Goal: Use online tool/utility: Utilize a website feature to perform a specific function

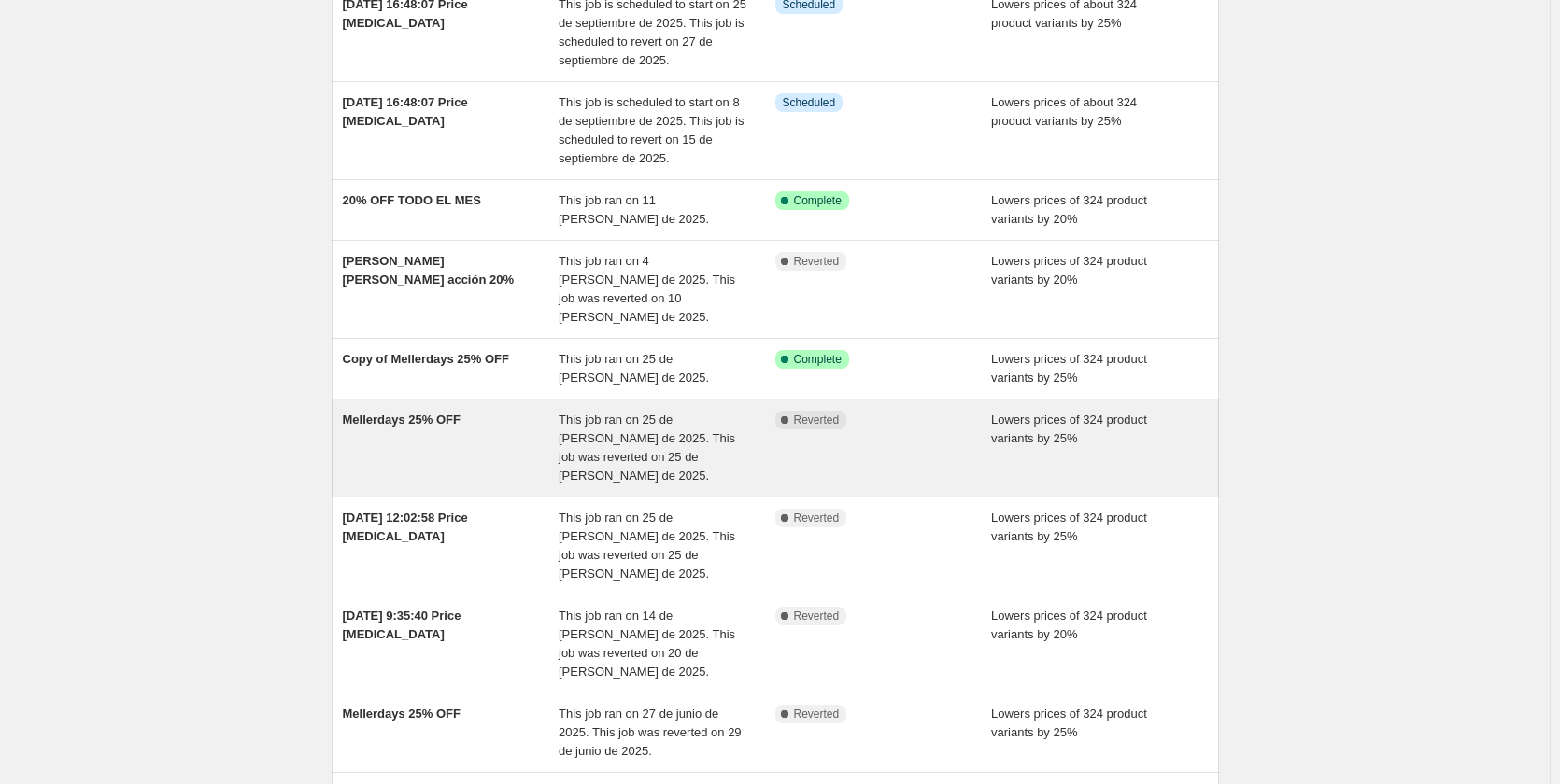
scroll to position [93, 0]
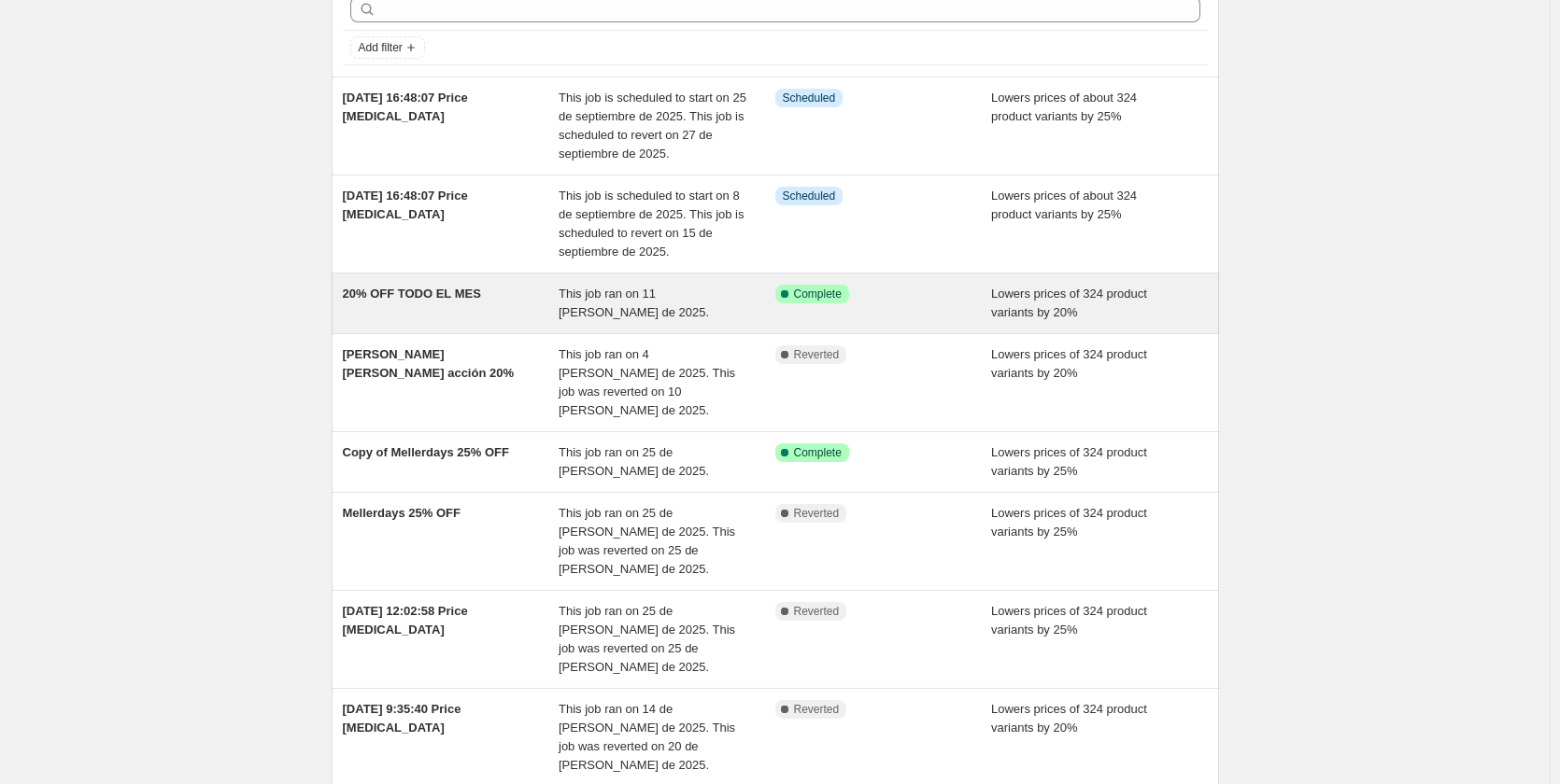
click at [482, 314] on div "20% OFF TODO EL MES" at bounding box center [450, 303] width 216 height 37
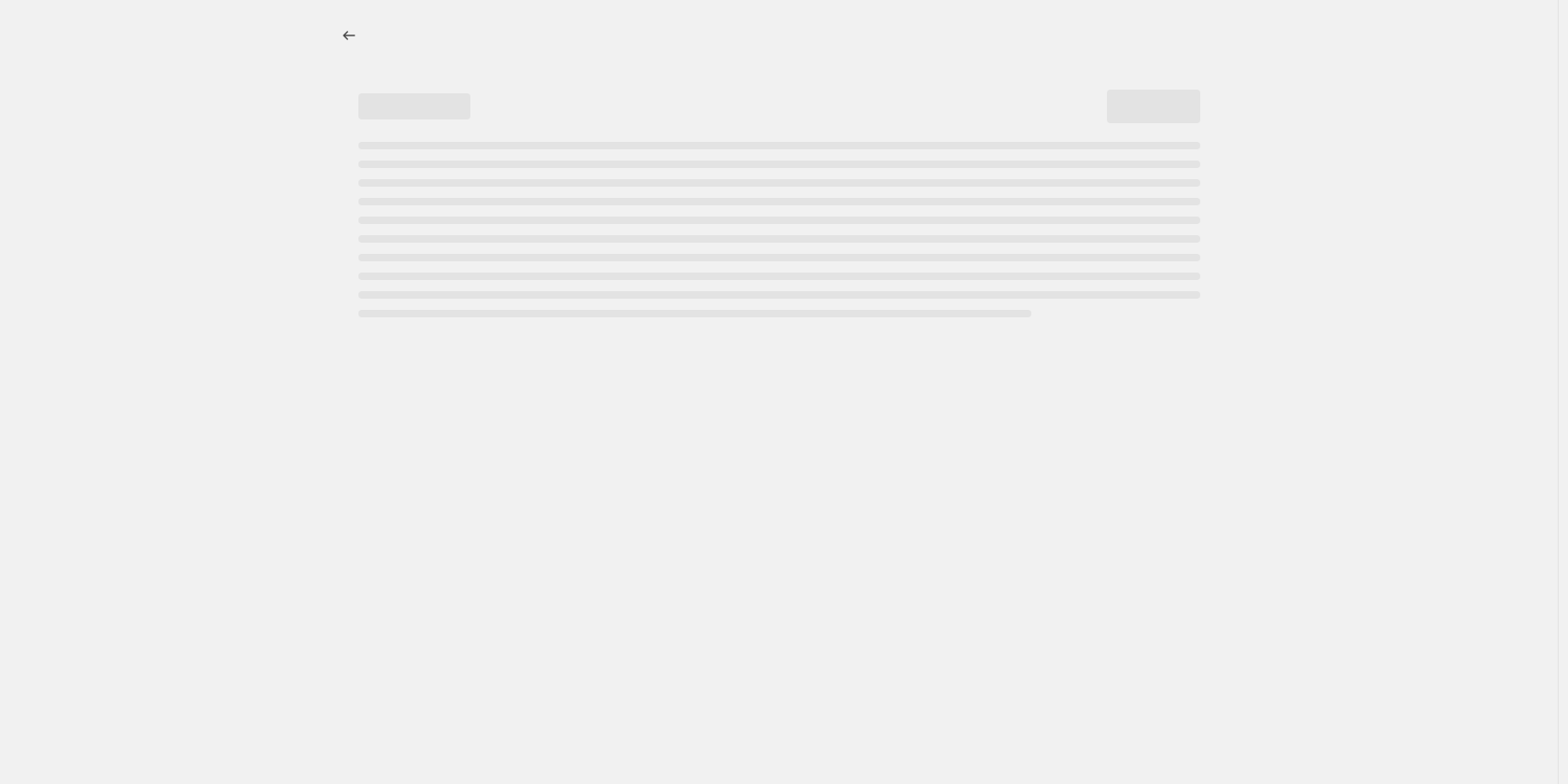
select select "percentage"
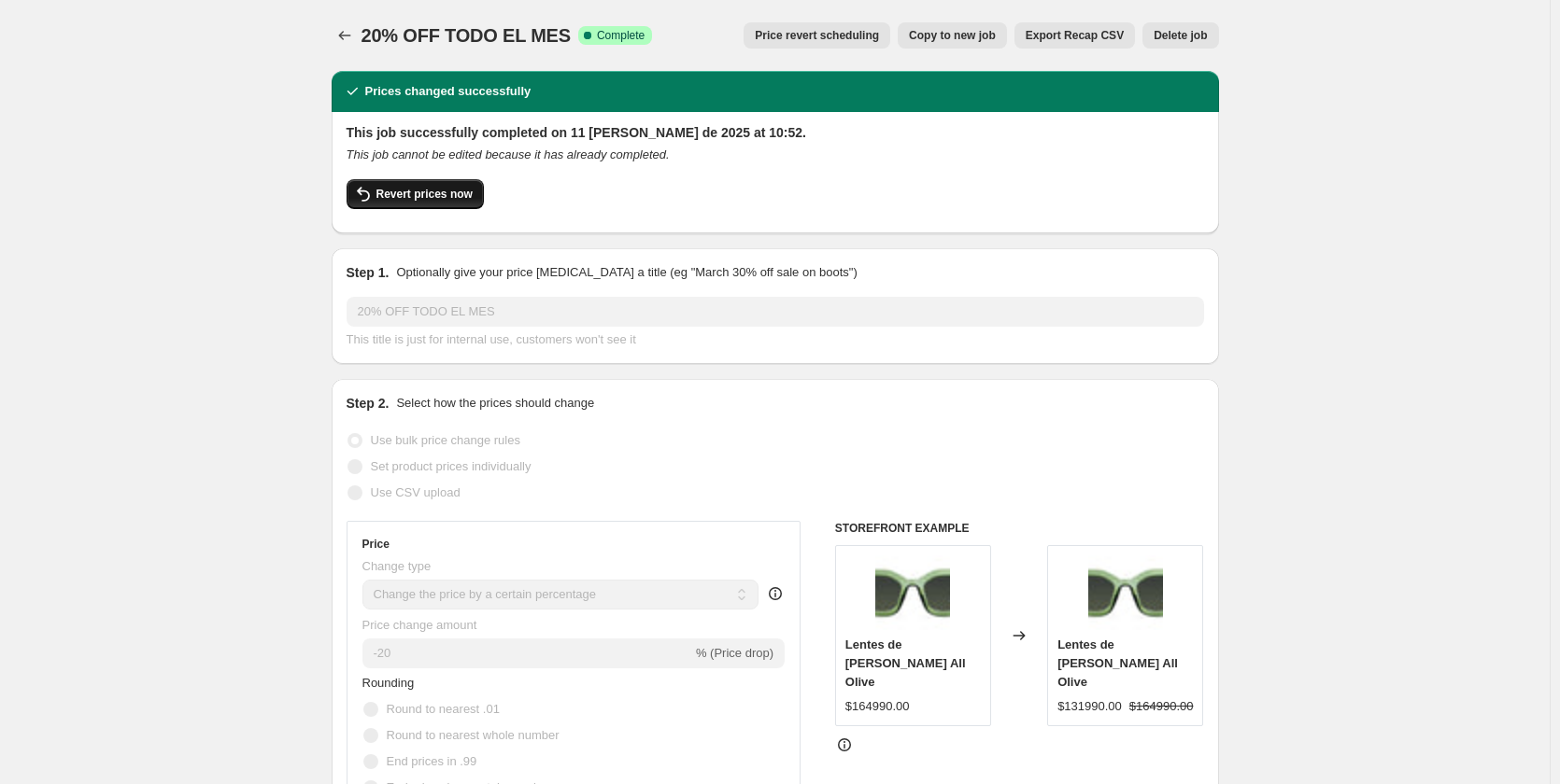
click at [427, 200] on span "Revert prices now" at bounding box center [424, 194] width 96 height 15
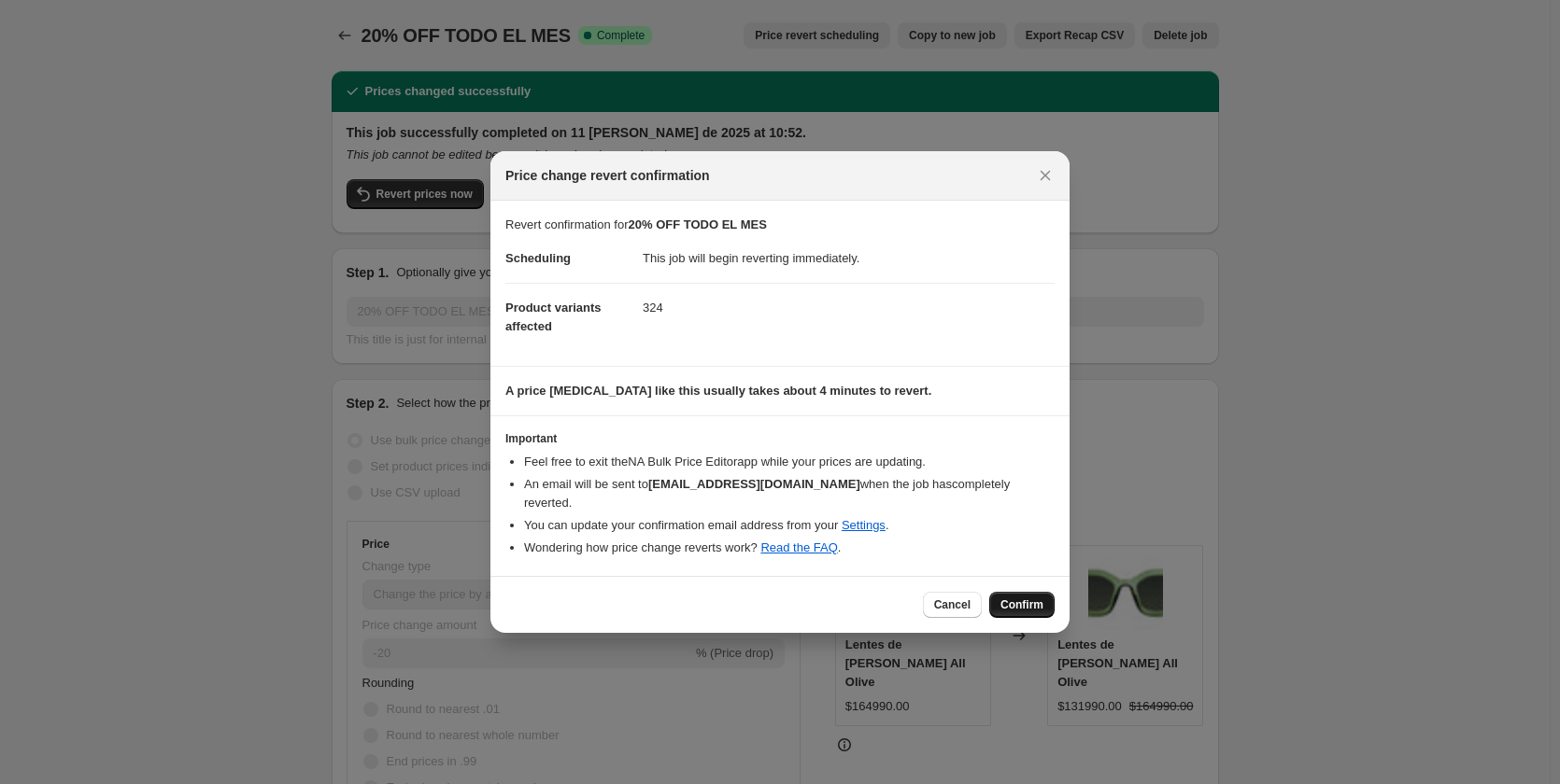
click at [1033, 597] on span "Confirm" at bounding box center [1021, 604] width 43 height 15
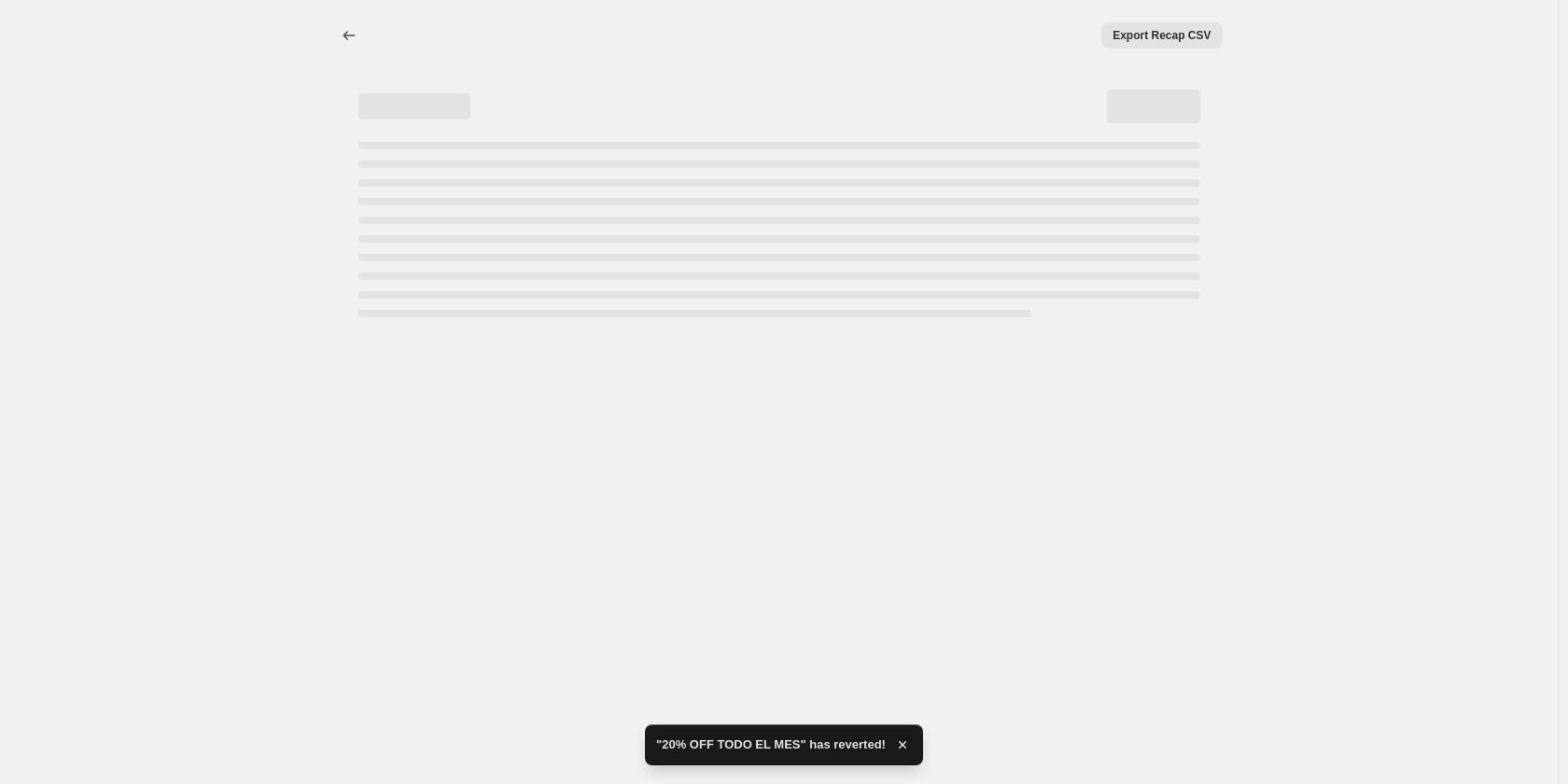
select select "percentage"
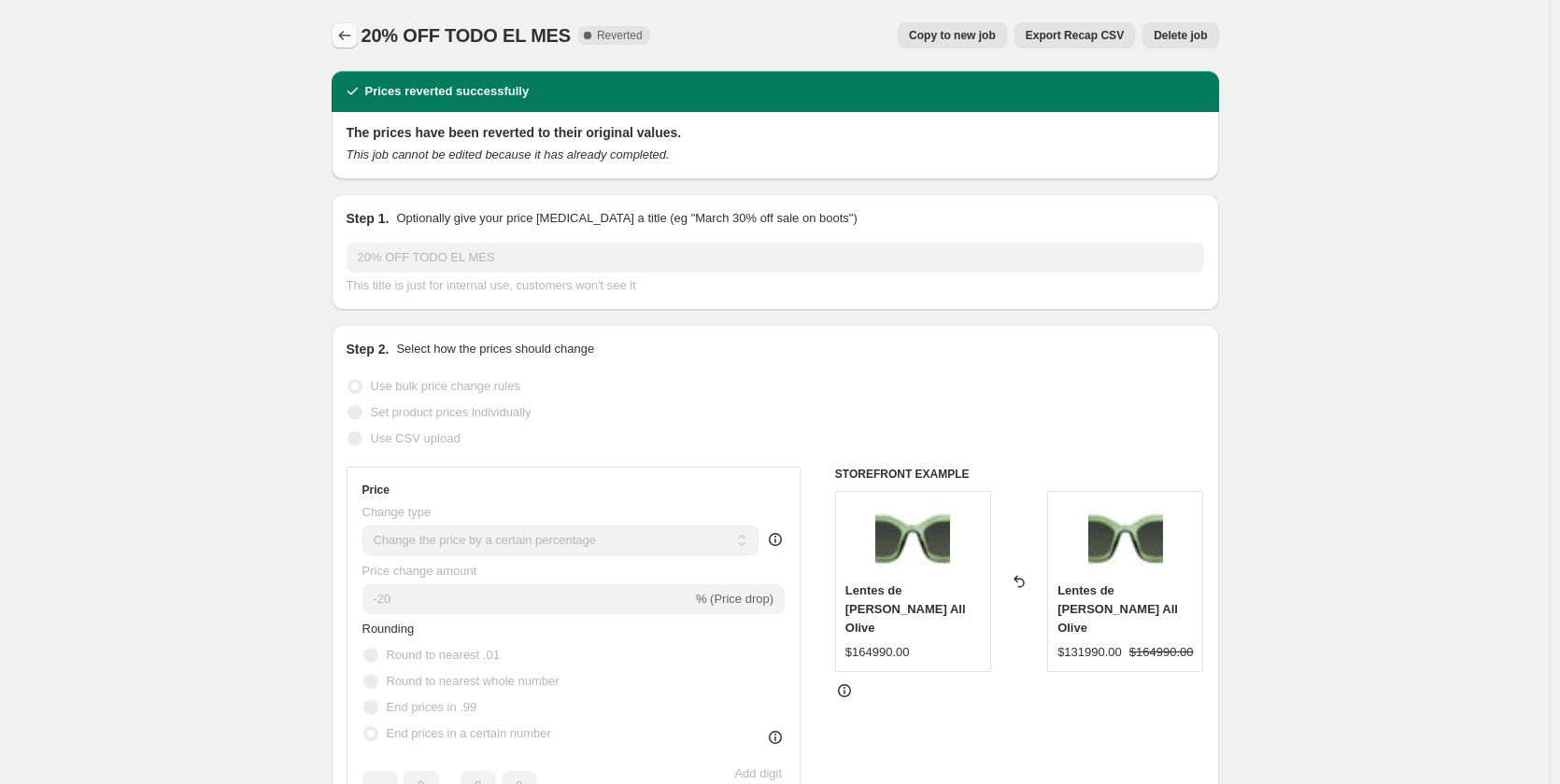
click at [351, 33] on icon "Price change jobs" at bounding box center [344, 35] width 19 height 19
